Goal: Check status

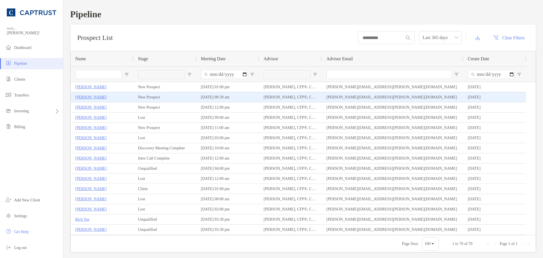
click at [91, 97] on p "[PERSON_NAME]" at bounding box center [90, 97] width 31 height 7
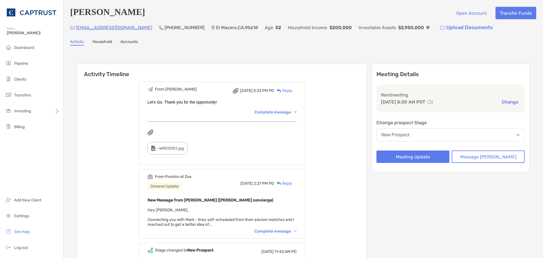
click at [288, 231] on div "Complete message" at bounding box center [275, 231] width 42 height 5
